Goal: Task Accomplishment & Management: Use online tool/utility

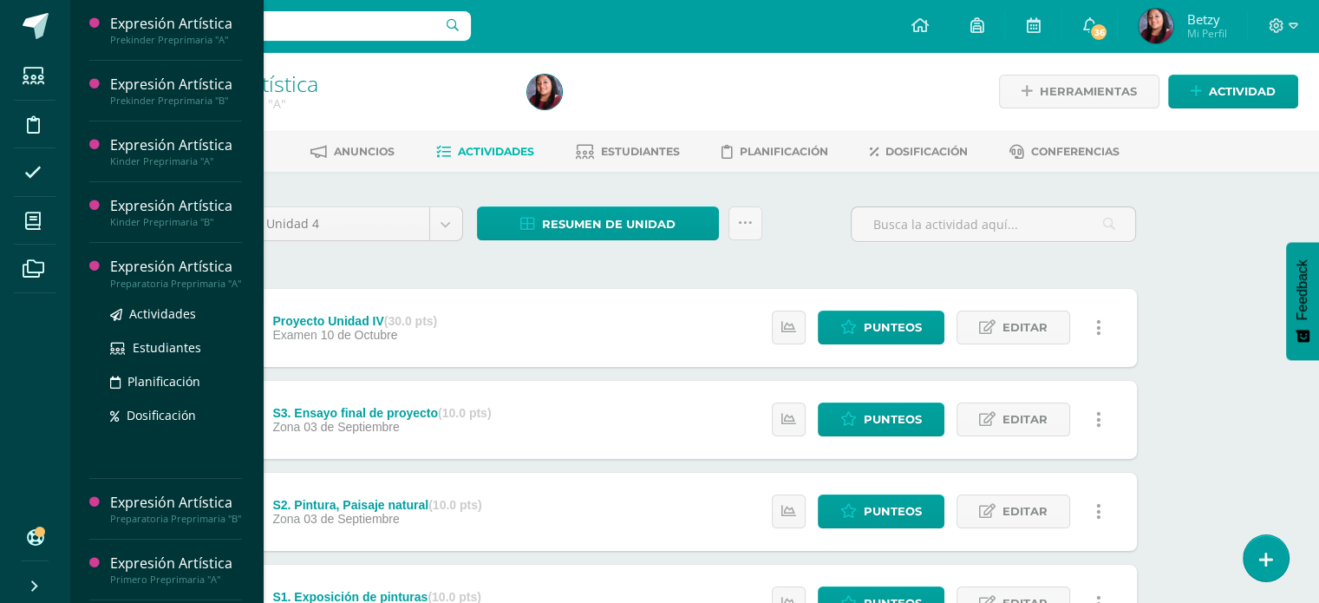
click at [163, 259] on div "Expresión Artística" at bounding box center [176, 267] width 132 height 20
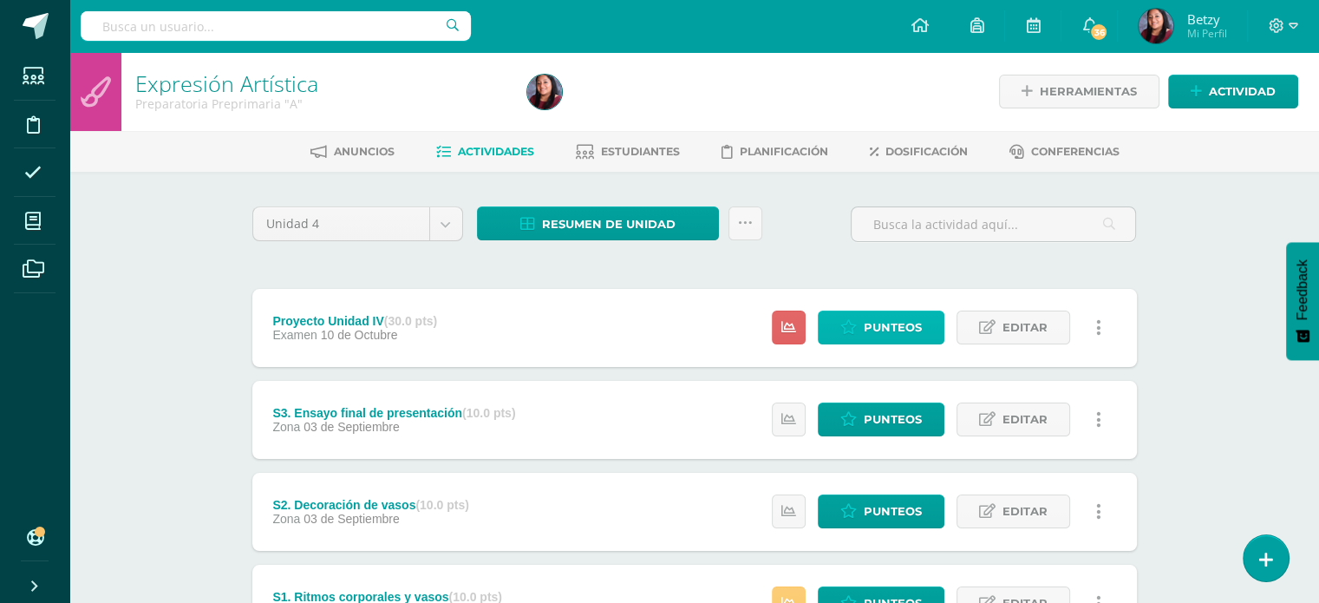
click at [895, 315] on span "Punteos" at bounding box center [893, 327] width 58 height 32
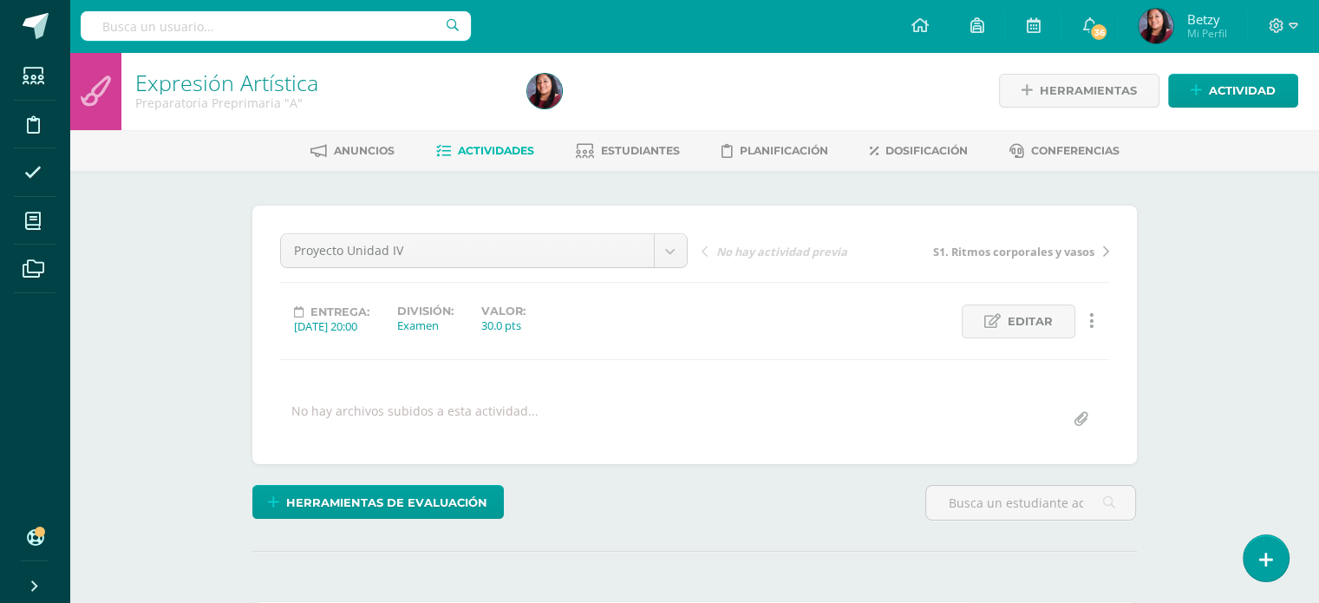
scroll to position [2, 0]
